Goal: Communication & Community: Answer question/provide support

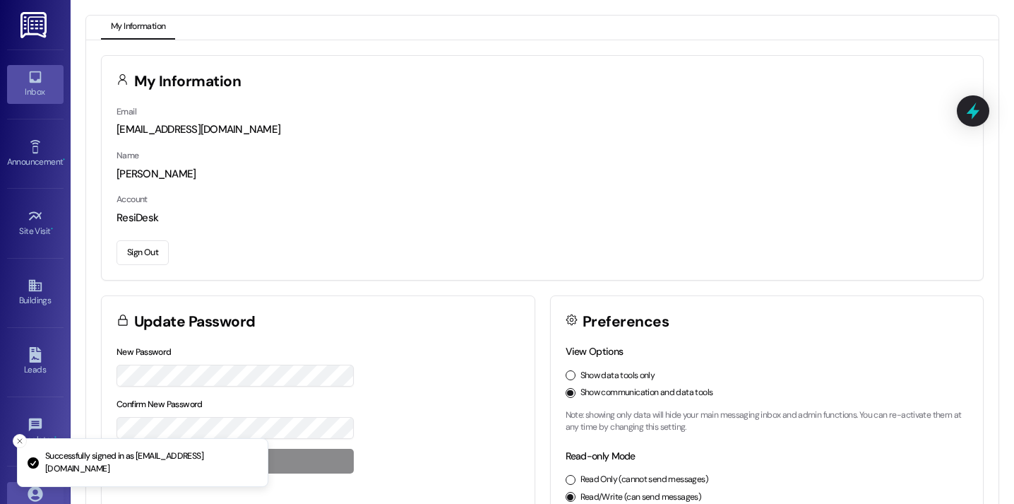
click at [31, 90] on div "Inbox" at bounding box center [35, 92] width 71 height 14
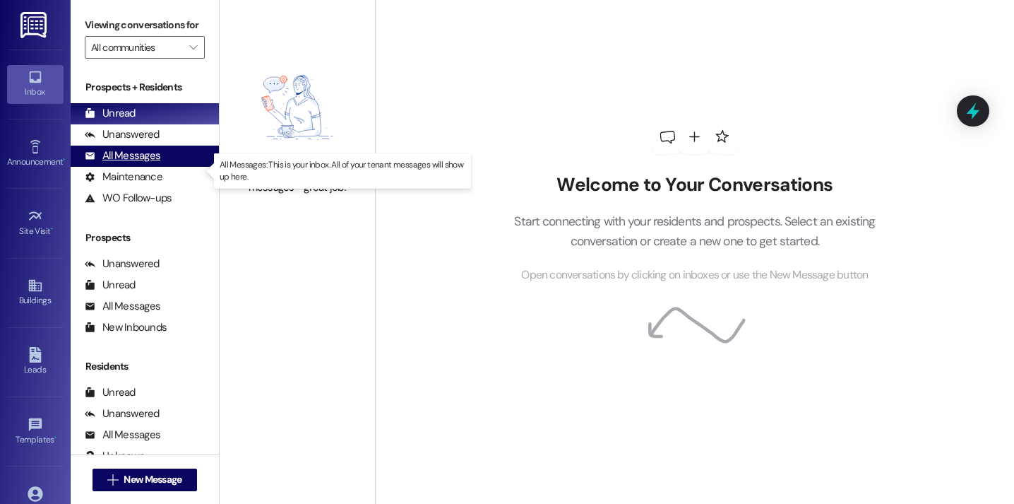
click at [138, 163] on div "All Messages" at bounding box center [123, 155] width 76 height 15
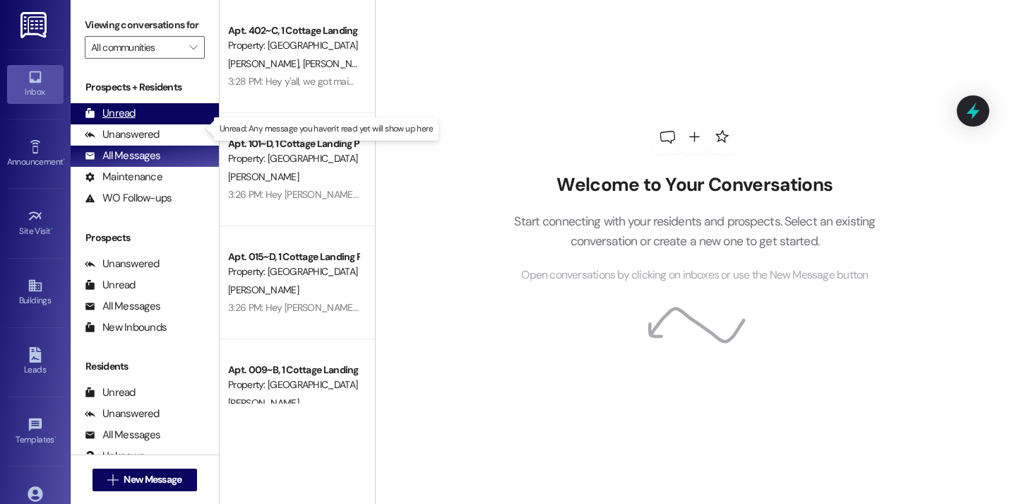
click at [105, 121] on div "Unread" at bounding box center [110, 113] width 51 height 15
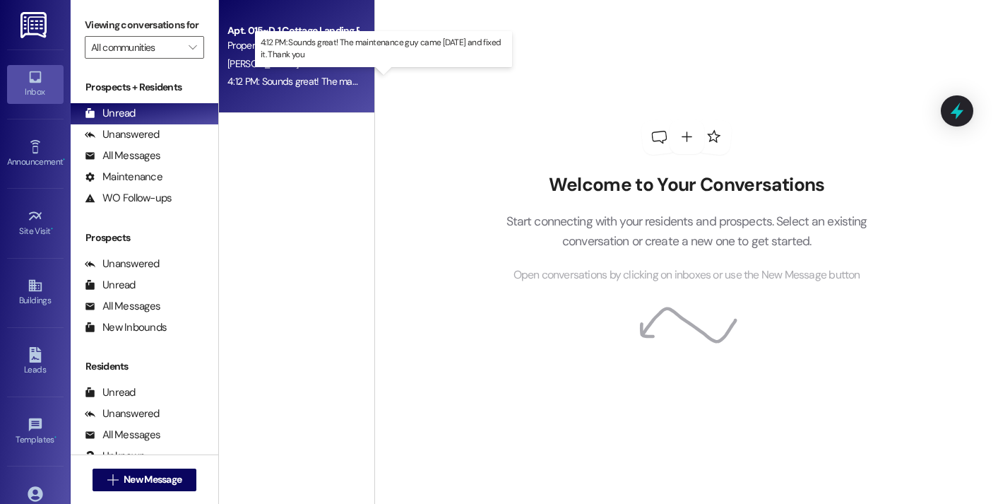
click at [285, 78] on div "4:12 PM: Sounds great! The maintenance guy came today and fixed it. Thank you 4…" at bounding box center [392, 81] width 331 height 13
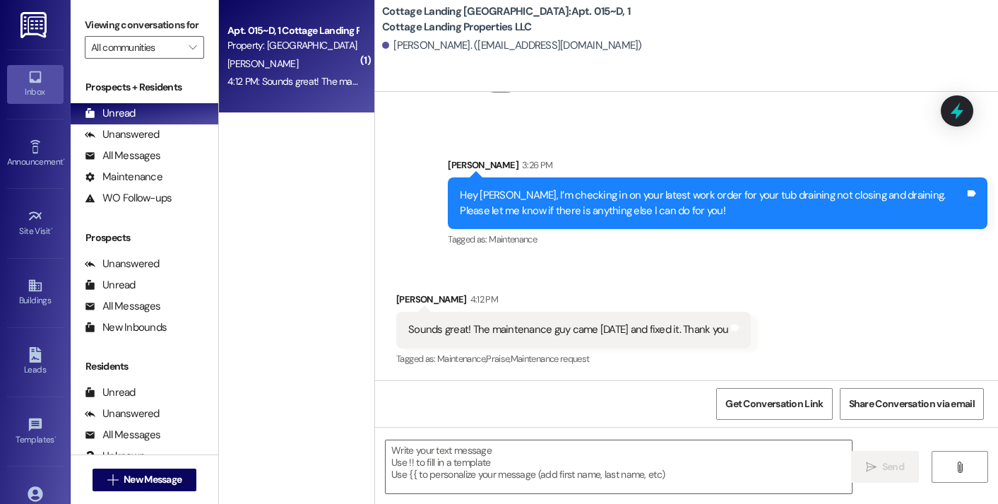
scroll to position [1931, 0]
click at [557, 472] on textarea at bounding box center [619, 466] width 466 height 53
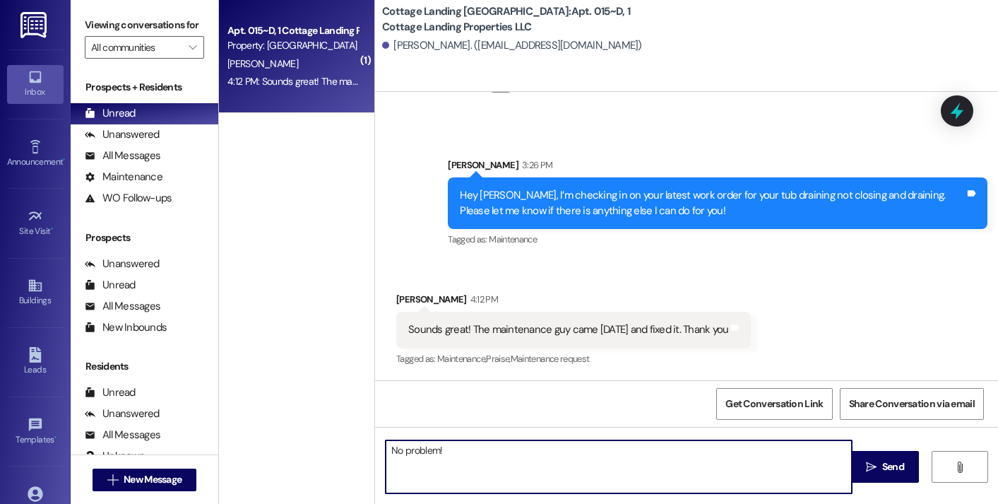
type textarea "No problem!"
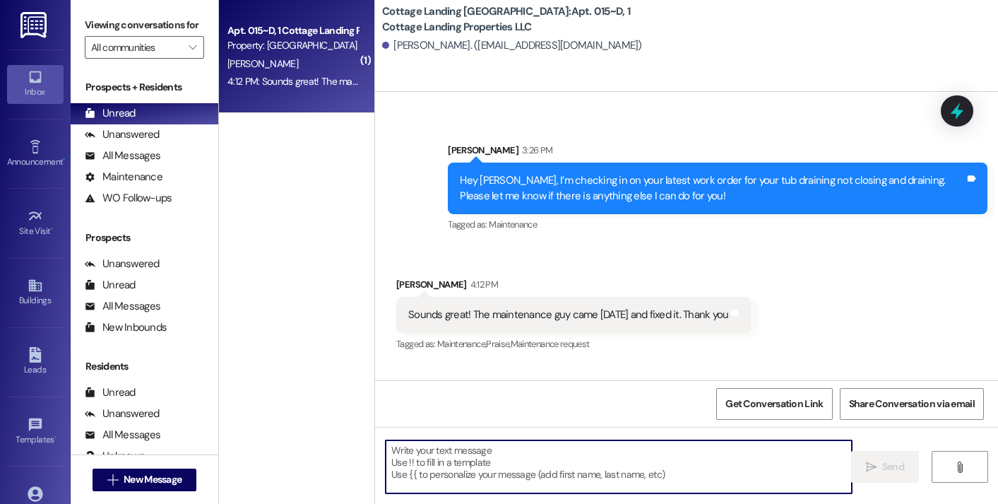
scroll to position [2029, 0]
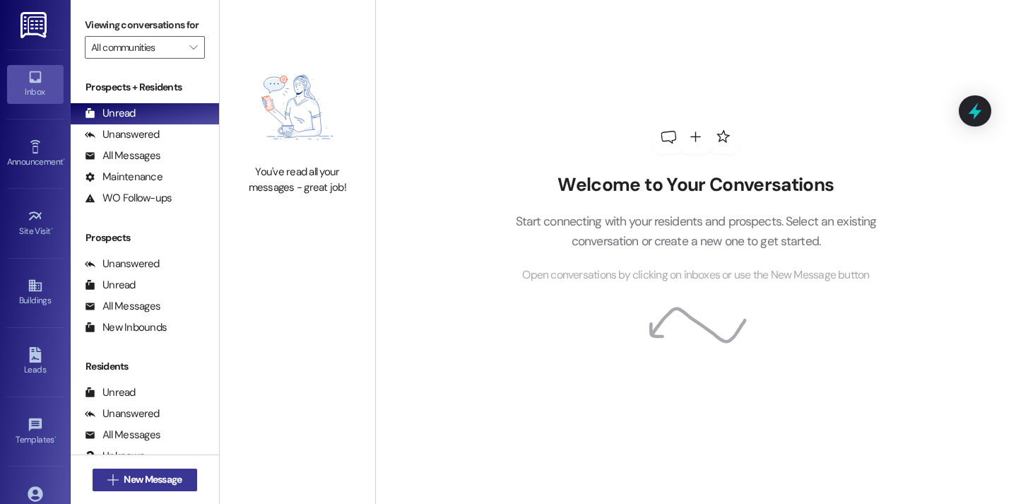
click at [130, 483] on span "New Message" at bounding box center [153, 479] width 58 height 15
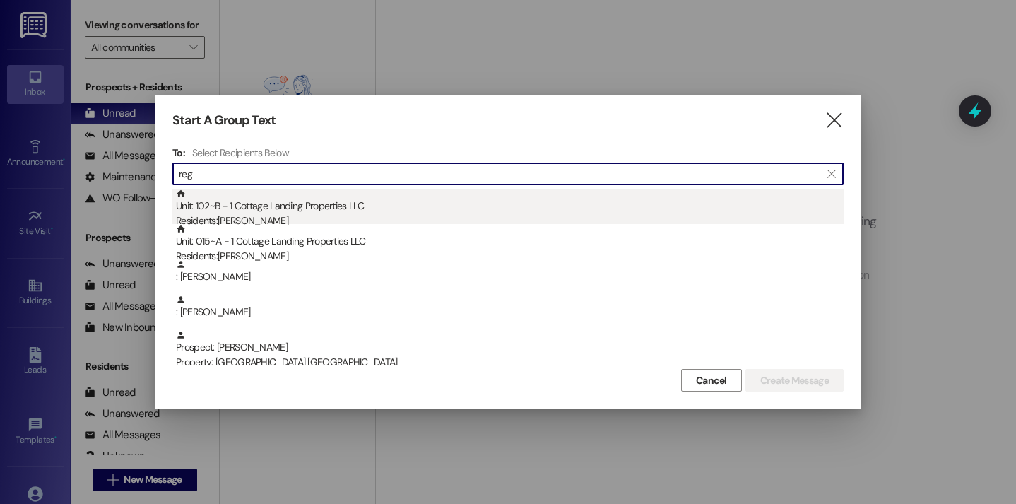
type input "reg"
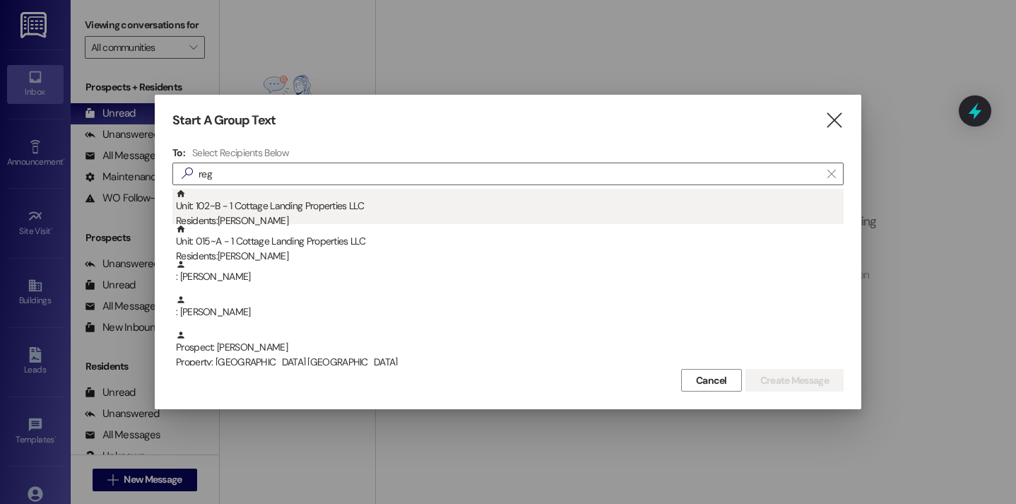
click at [278, 206] on div "Unit: 102~B - 1 Cottage Landing Properties LLC Residents: Reginald Reado Jr" at bounding box center [510, 209] width 668 height 40
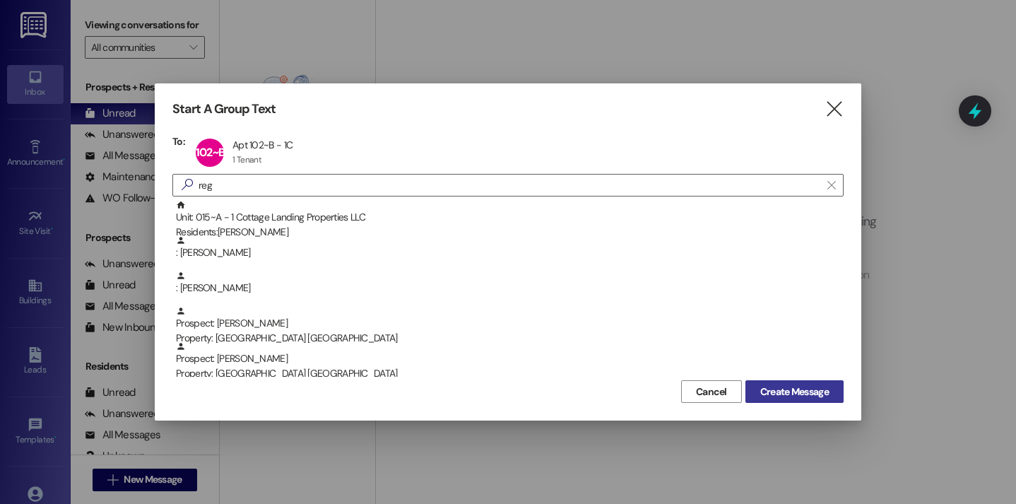
click at [805, 386] on span "Create Message" at bounding box center [794, 391] width 69 height 15
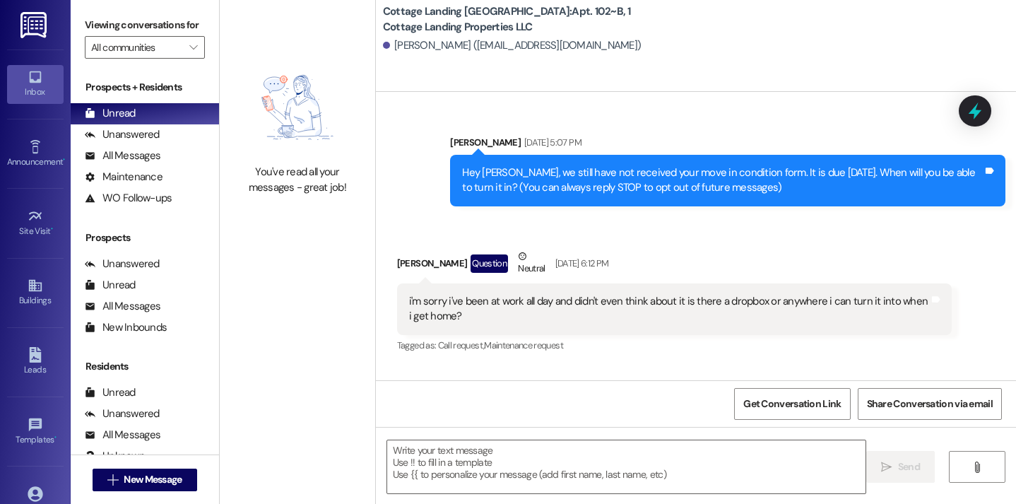
scroll to position [15464, 0]
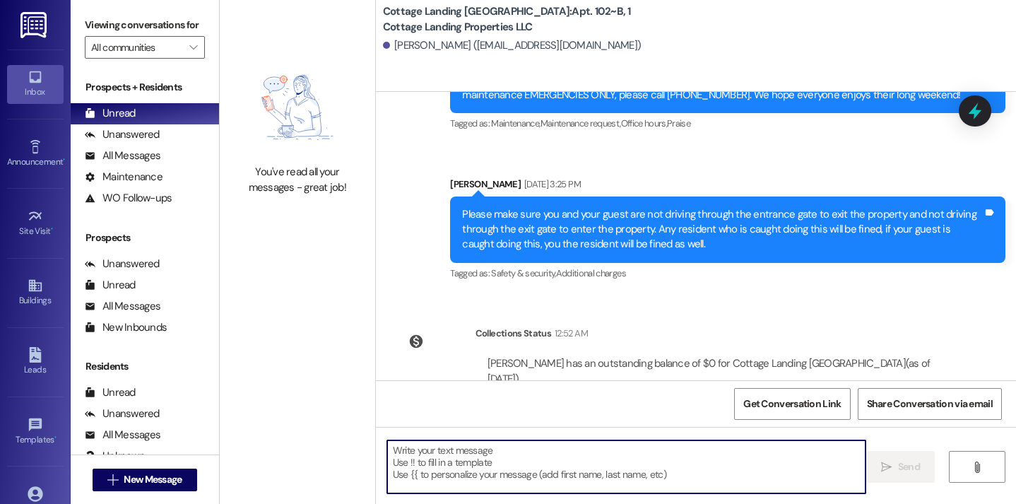
click at [408, 457] on textarea at bounding box center [626, 466] width 479 height 53
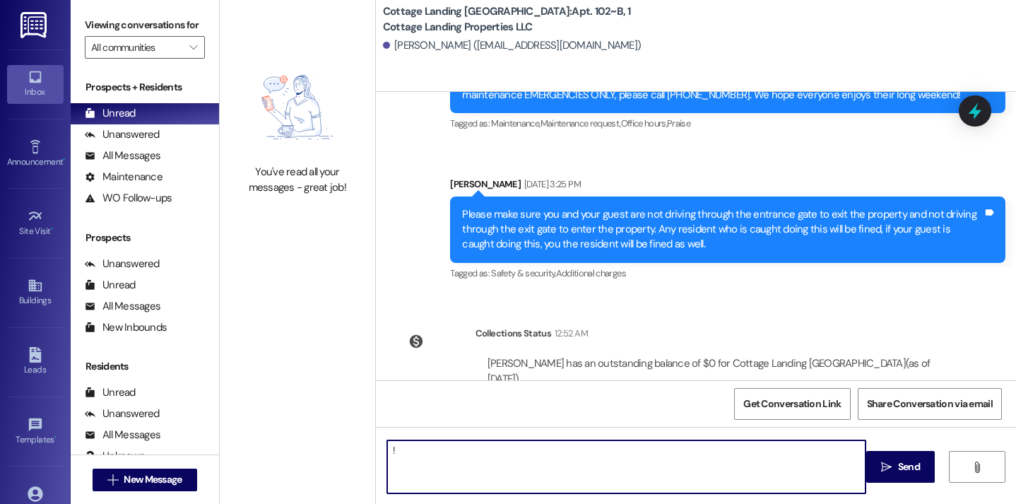
type textarea "!!"
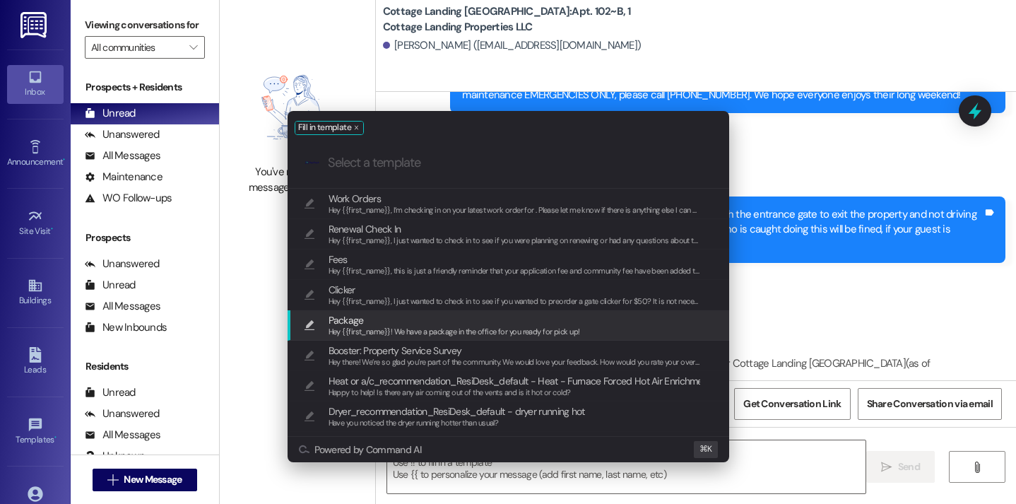
click at [353, 331] on span "Hey {{first_name}}! We have a package in the office for you ready for pick up!" at bounding box center [453, 331] width 251 height 10
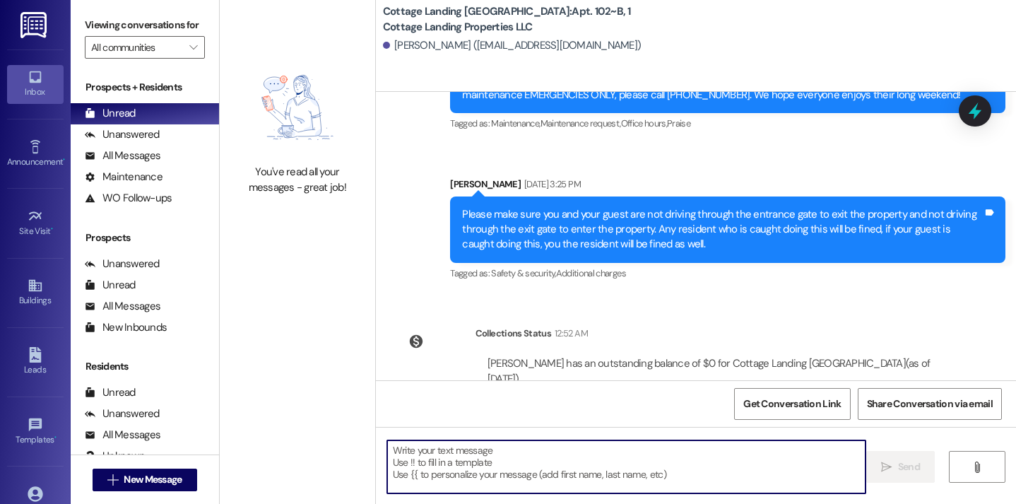
type textarea "Hey {{first_name}}! We have a package in the office for you ready for pick up!"
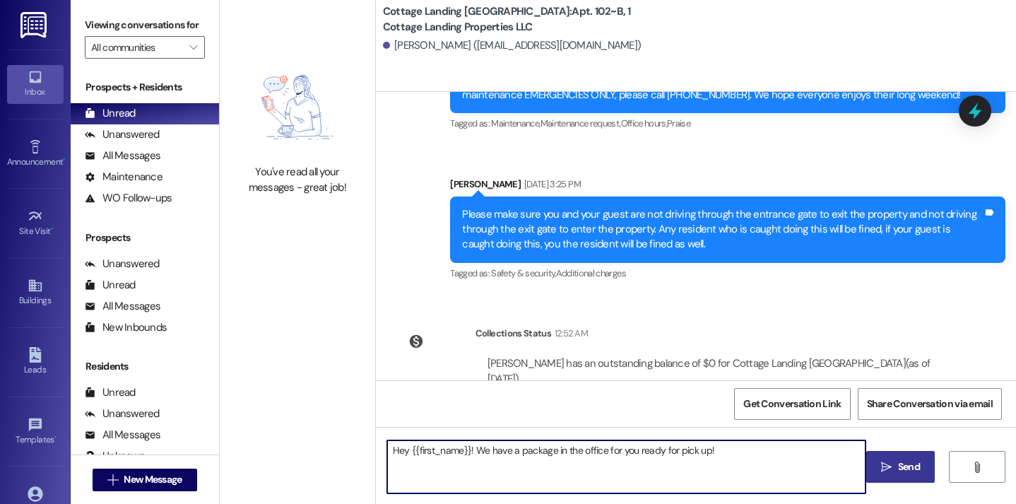
click at [878, 463] on span " Send" at bounding box center [900, 466] width 45 height 15
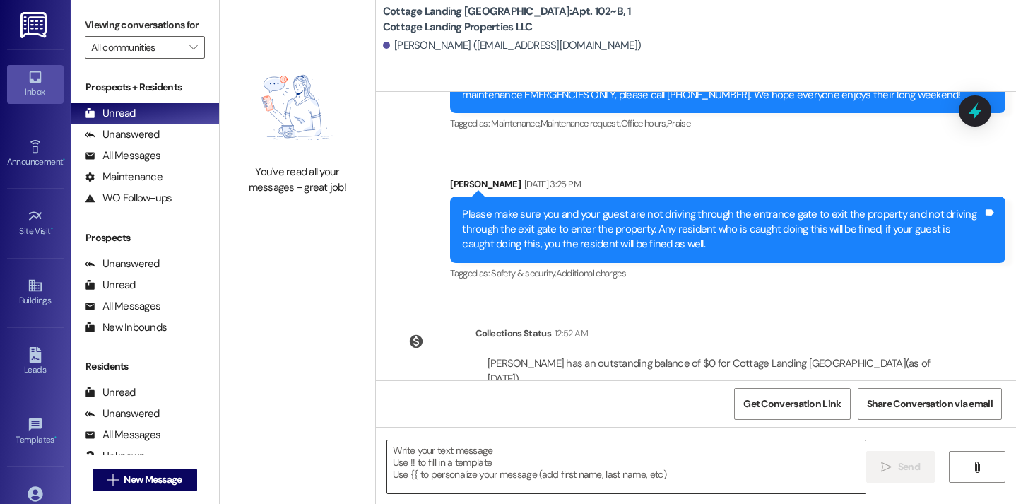
click at [624, 475] on textarea at bounding box center [626, 466] width 479 height 53
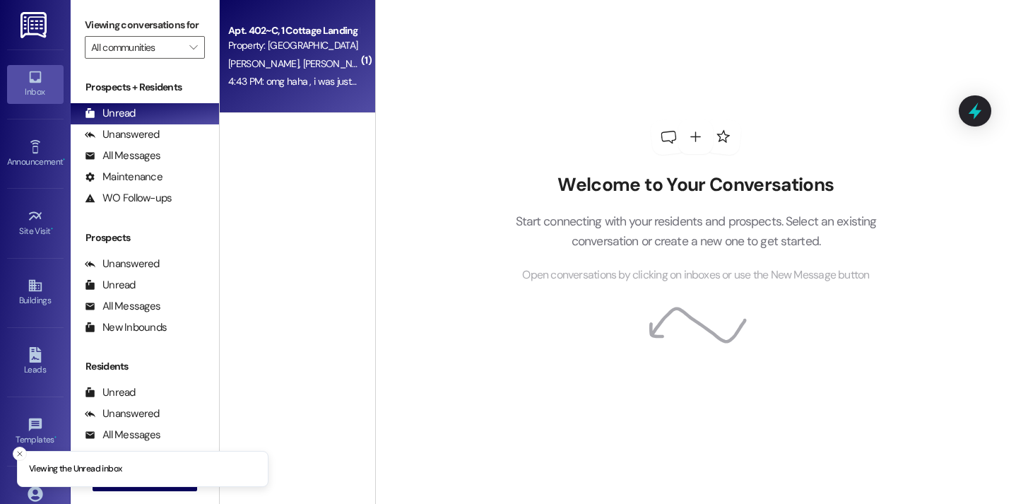
click at [268, 90] on div "4:43 PM: omg haha , i was just scared to touch it but that's good! 4:43 PM: omg…" at bounding box center [294, 82] width 134 height 18
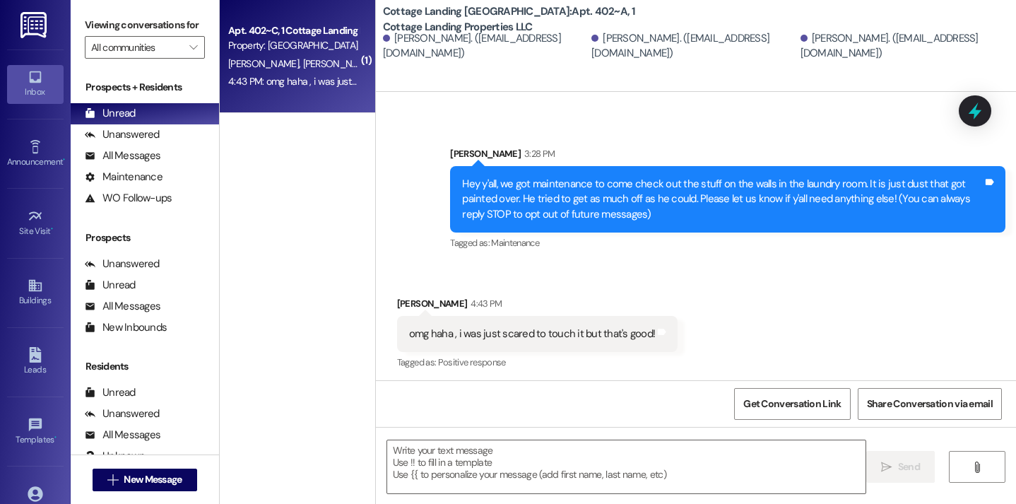
scroll to position [236, 0]
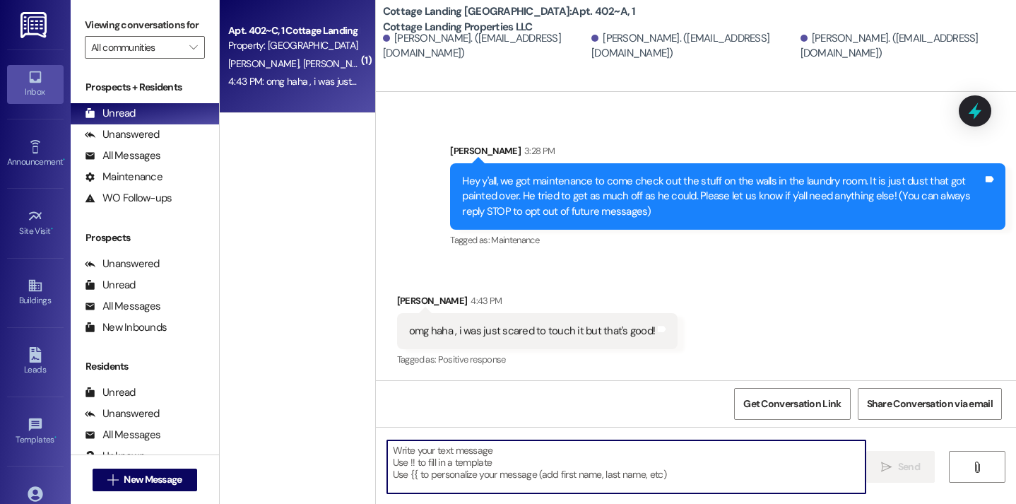
click at [579, 453] on textarea at bounding box center [626, 466] width 479 height 53
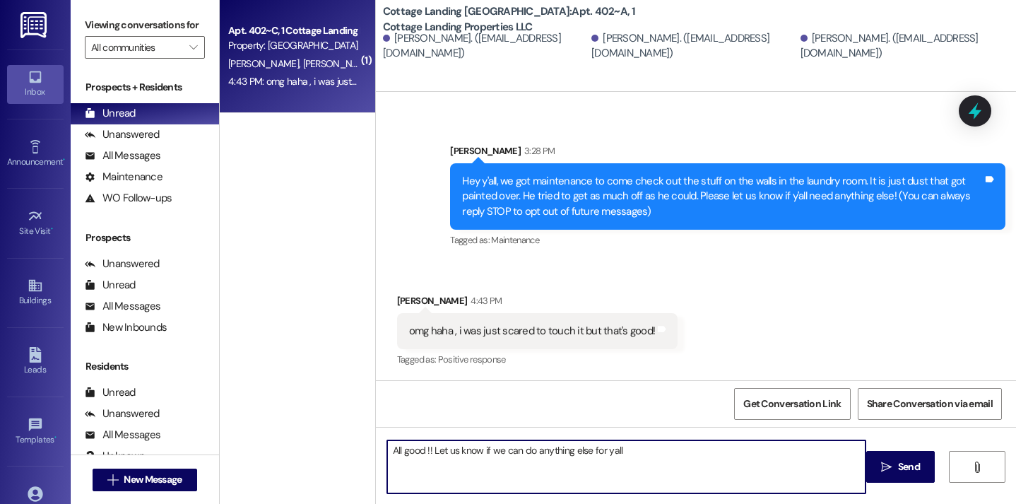
type textarea "All good !! Let us know if we can do anything else for yall!"
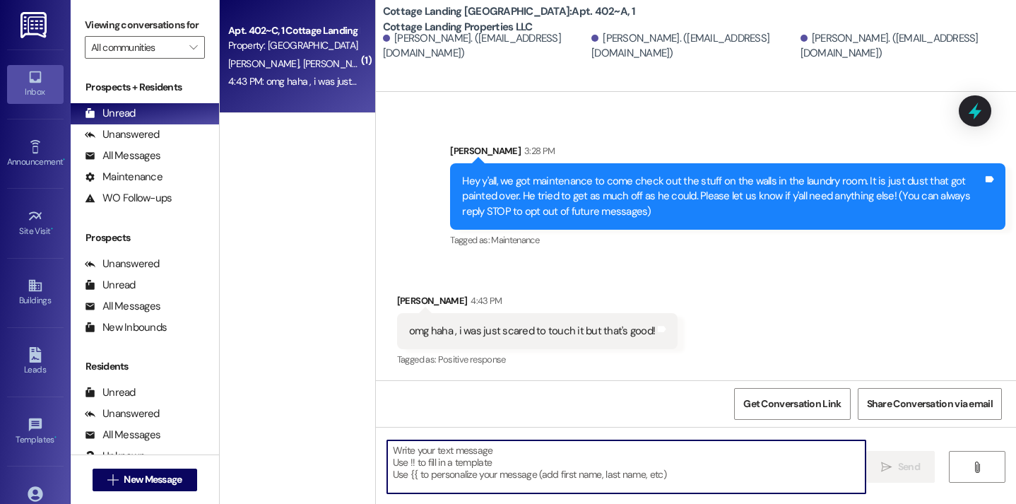
scroll to position [336, 0]
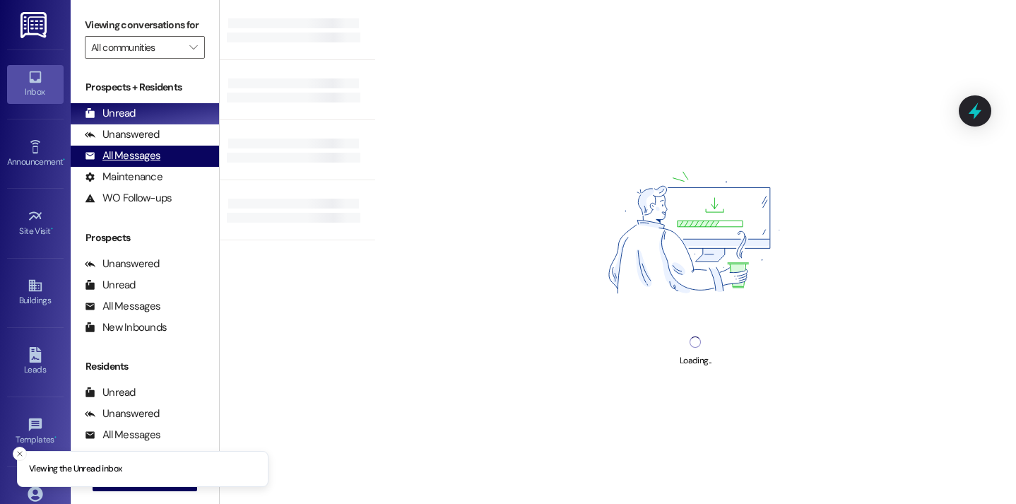
click at [146, 163] on div "All Messages" at bounding box center [123, 155] width 76 height 15
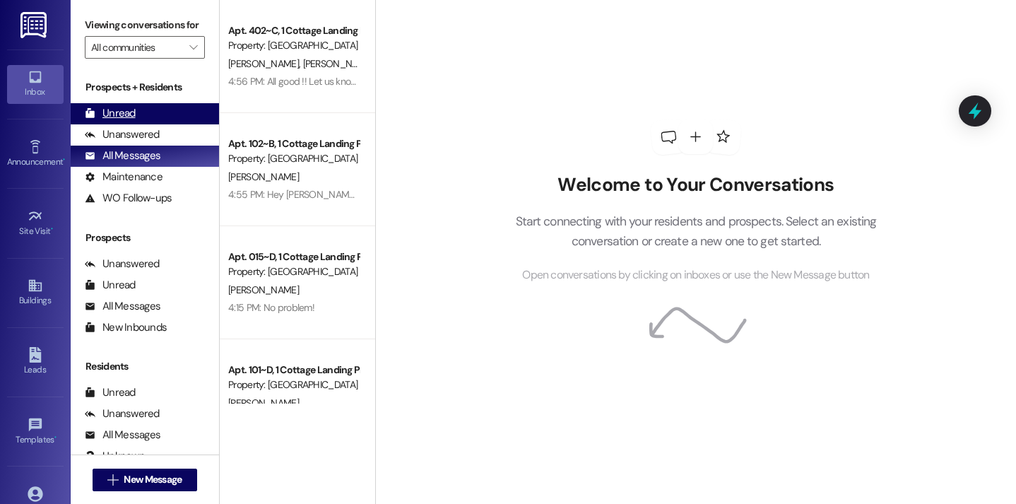
click at [117, 121] on div "Unread" at bounding box center [110, 113] width 51 height 15
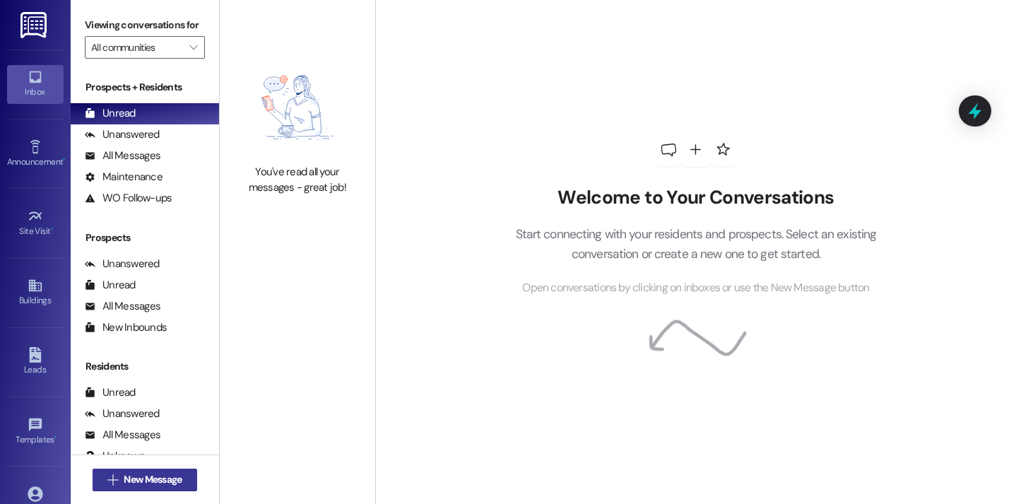
click at [152, 479] on span "New Message" at bounding box center [153, 479] width 58 height 15
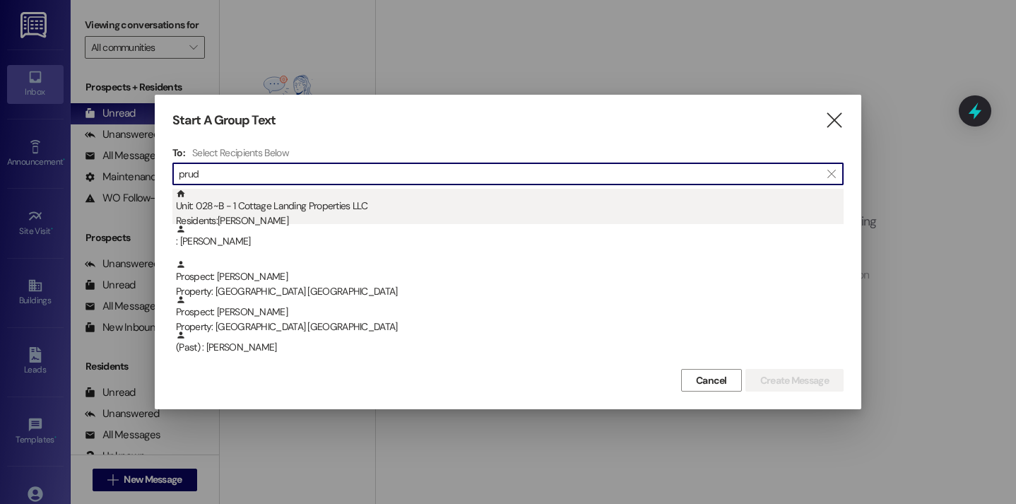
type input "prud"
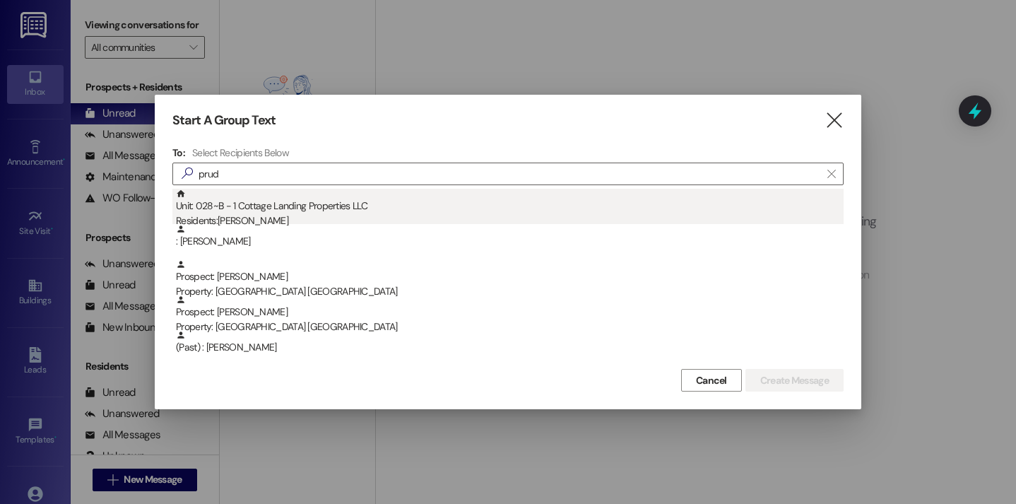
click at [339, 195] on div "Unit: 028~B - 1 Cottage Landing Properties LLC Residents: Abigail Prudhomme" at bounding box center [510, 209] width 668 height 40
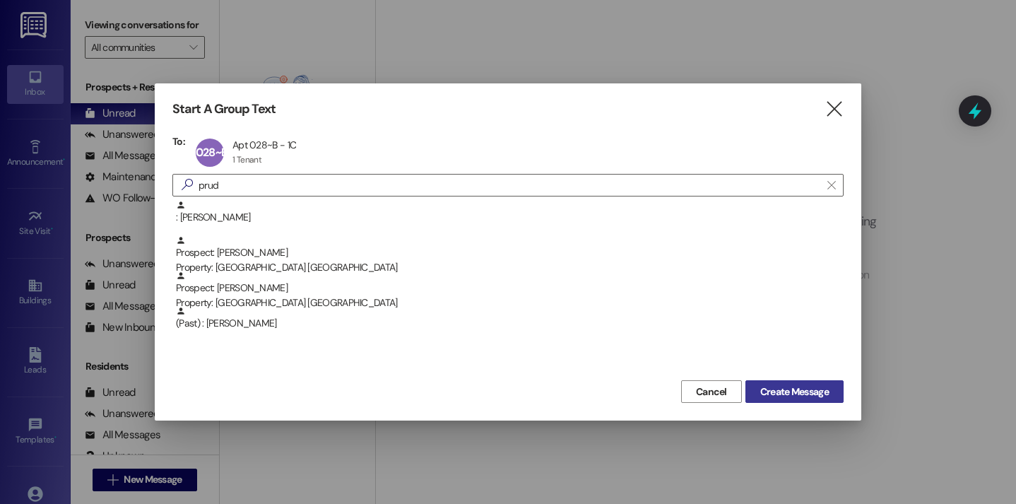
click at [760, 398] on span "Create Message" at bounding box center [794, 391] width 69 height 15
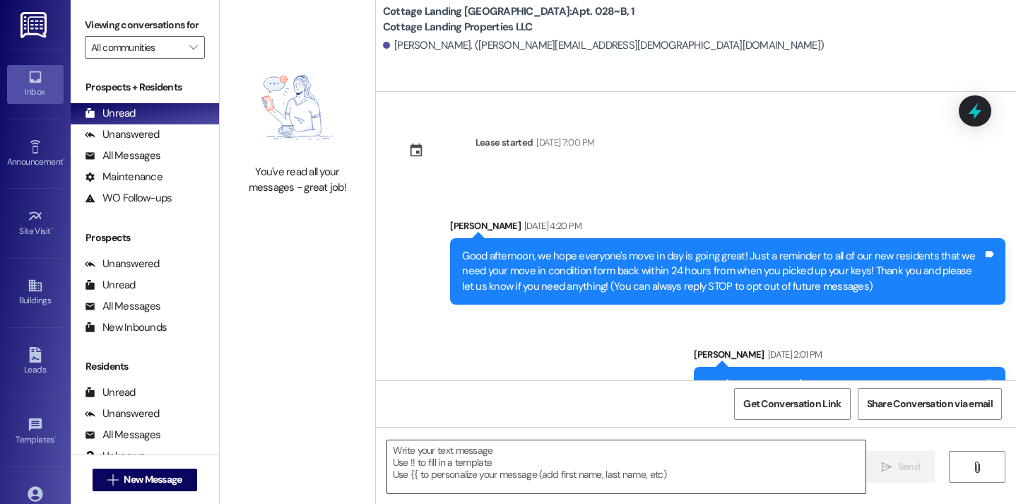
click at [492, 468] on textarea at bounding box center [626, 466] width 479 height 53
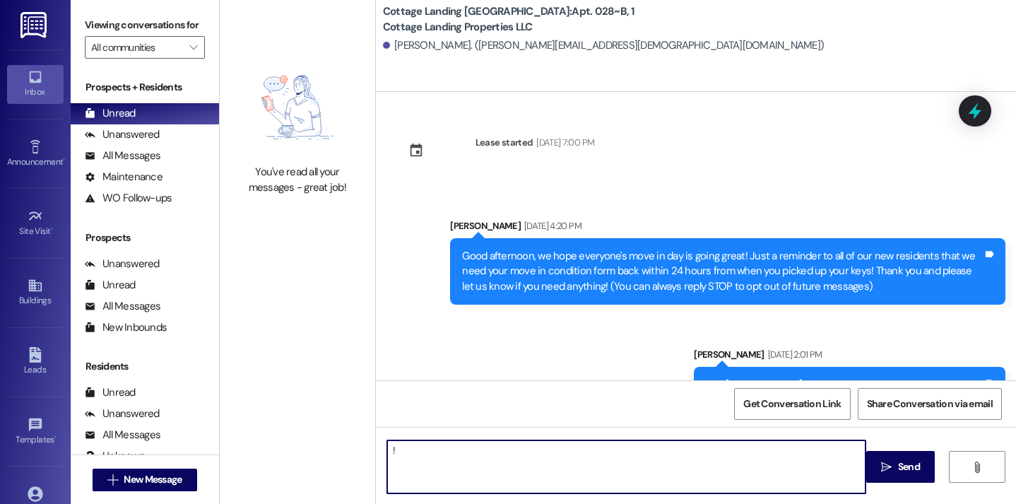
type textarea "!!"
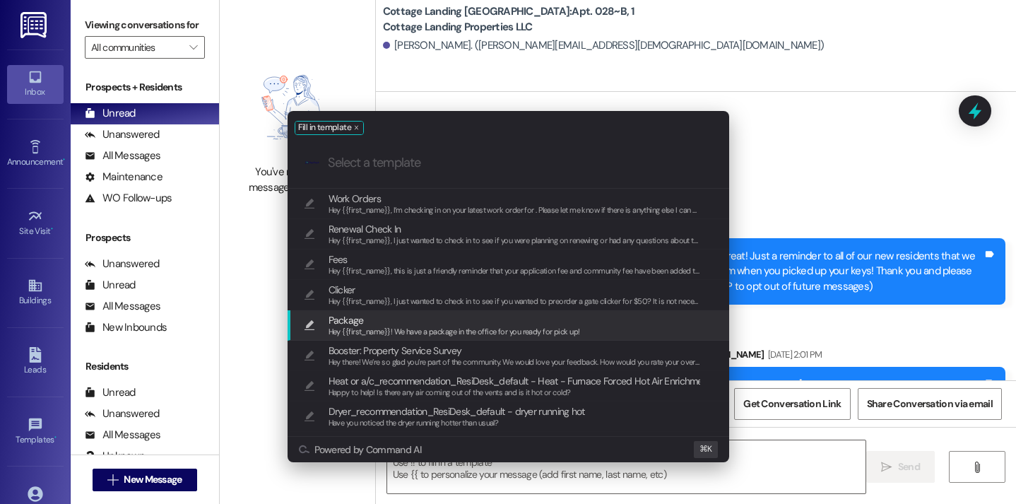
click at [404, 324] on span "Package" at bounding box center [453, 320] width 251 height 16
type textarea "Hey {{first_name}}! We have a package in the office for you ready for pick up!"
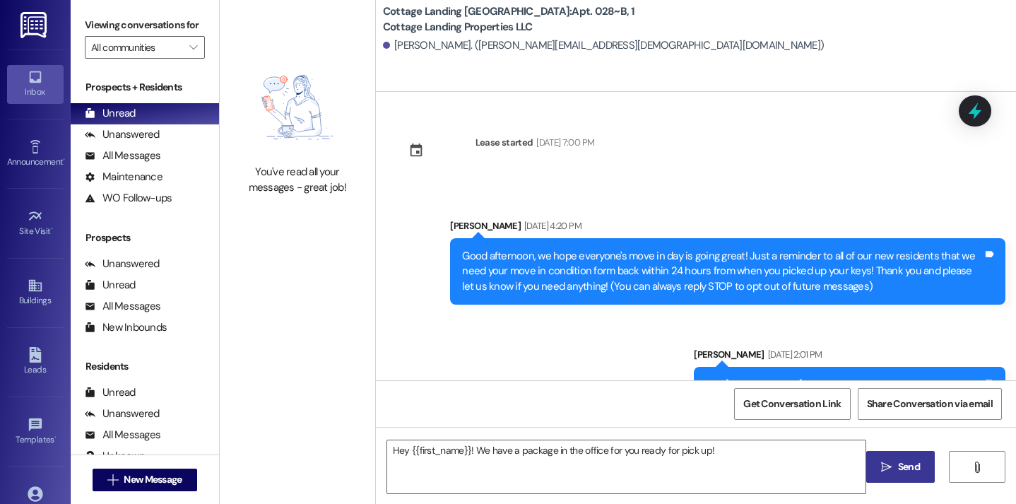
click at [887, 465] on icon "" at bounding box center [886, 466] width 11 height 11
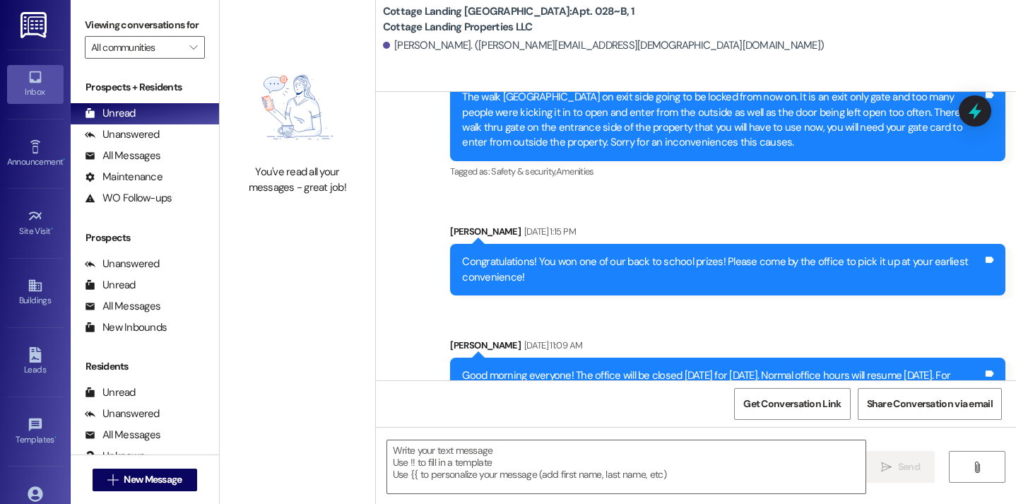
scroll to position [1382, 0]
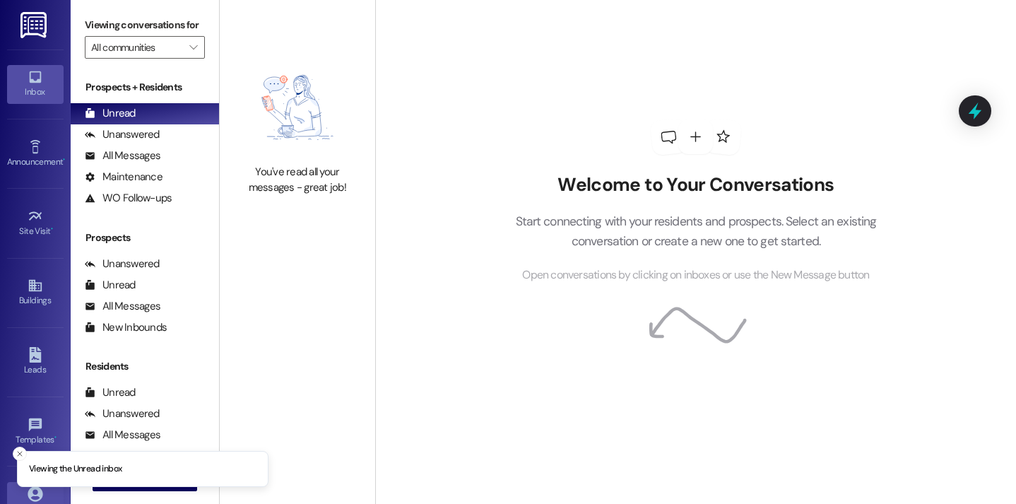
click at [30, 497] on icon at bounding box center [36, 494] width 16 height 16
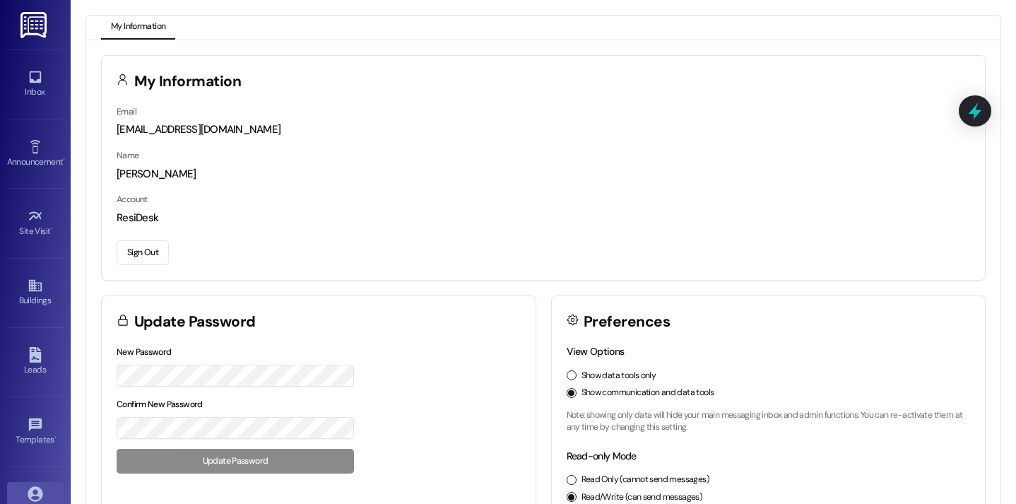
click at [148, 265] on div "Email baileym@cottagelandinglafayette.com Name Bailey Mire Account ResiDesk Sig…" at bounding box center [543, 192] width 883 height 176
click at [146, 259] on button "Sign Out" at bounding box center [143, 252] width 52 height 25
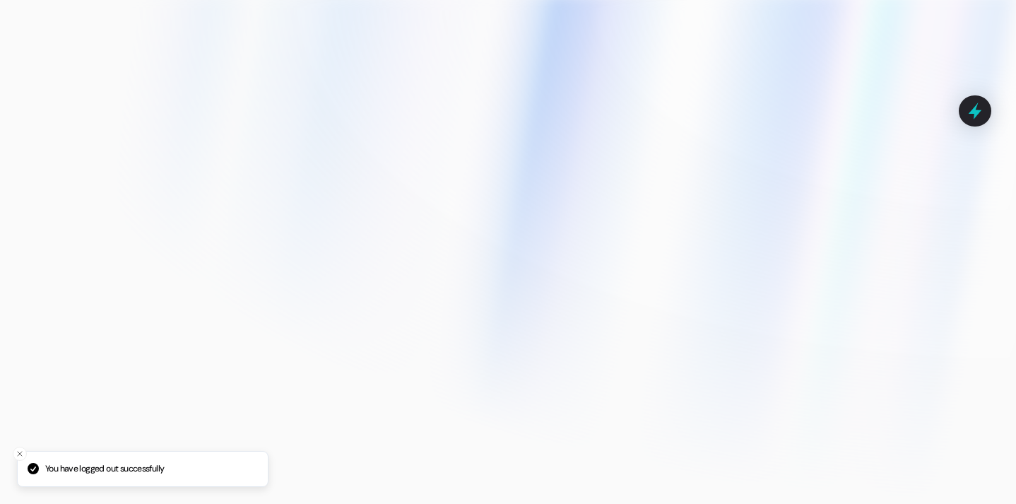
type input "baileym@cottagelandinglafayette.com"
